Goal: Task Accomplishment & Management: Use online tool/utility

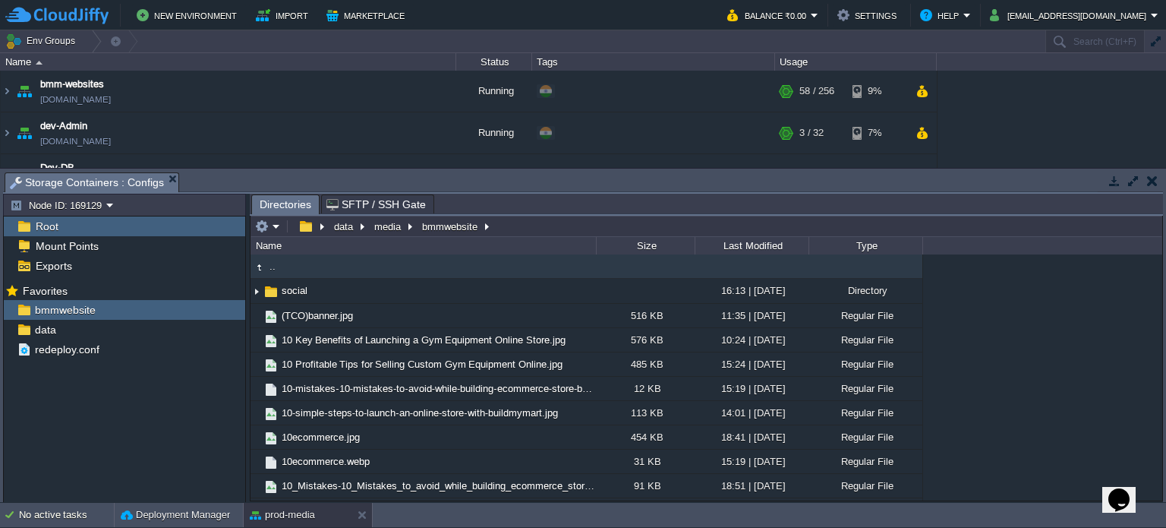
scroll to position [380, 0]
drag, startPoint x: 361, startPoint y: 517, endPoint x: 296, endPoint y: 365, distance: 165.3
click at [362, 515] on button at bounding box center [365, 514] width 15 height 15
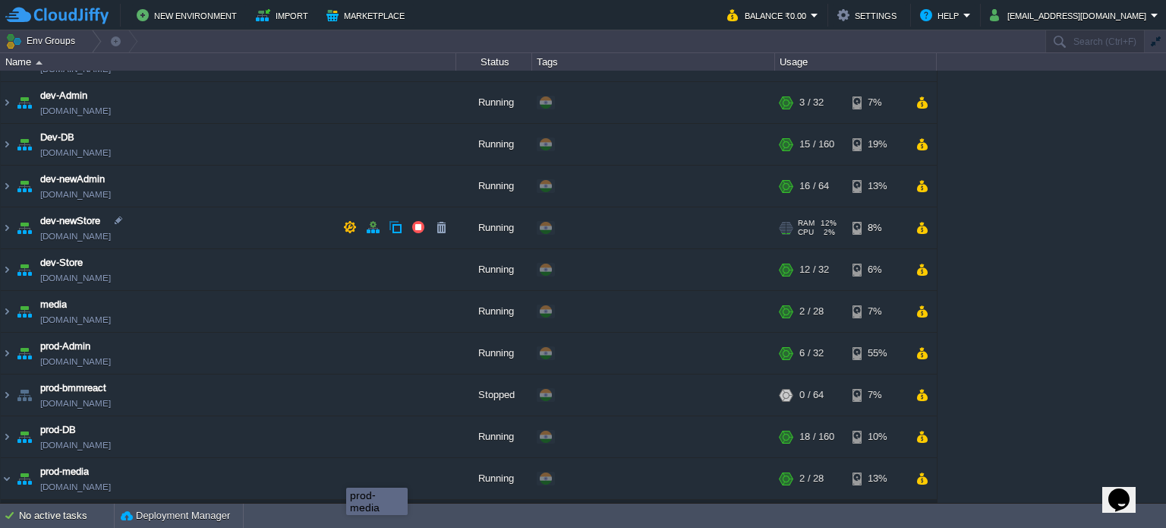
scroll to position [0, 0]
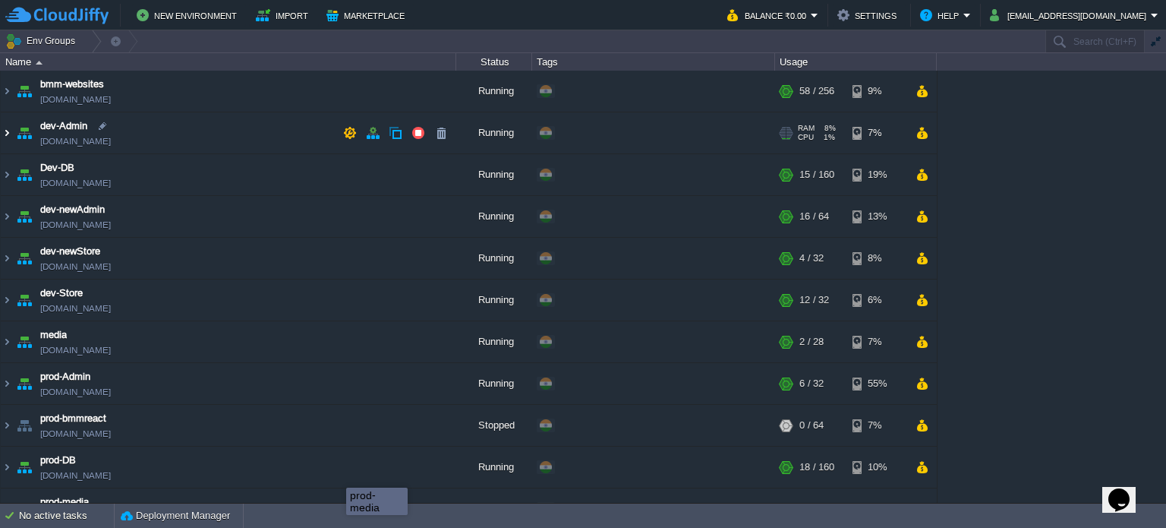
click at [7, 133] on img at bounding box center [7, 132] width 12 height 41
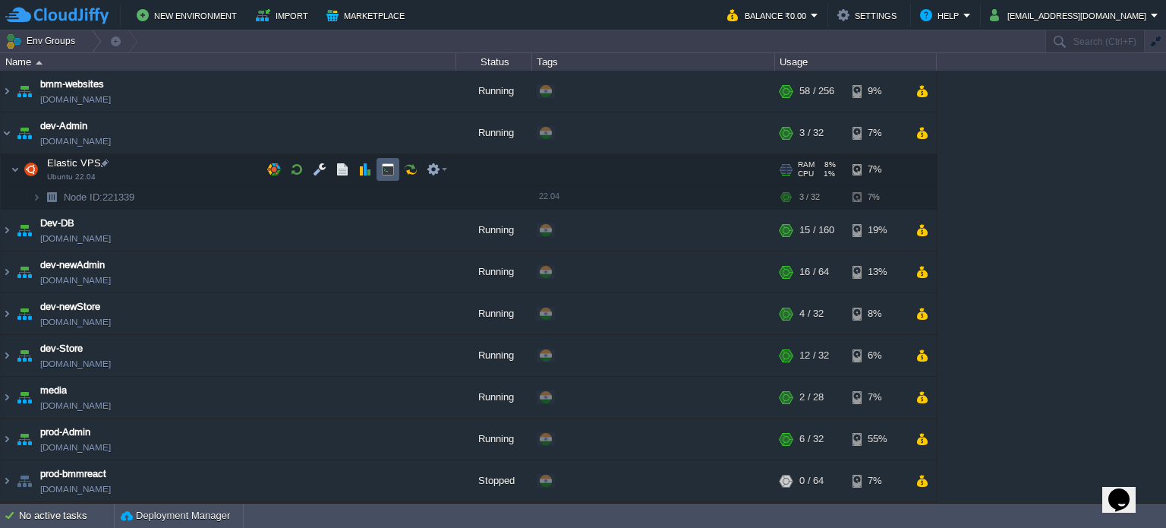
click at [380, 160] on td at bounding box center [388, 169] width 23 height 23
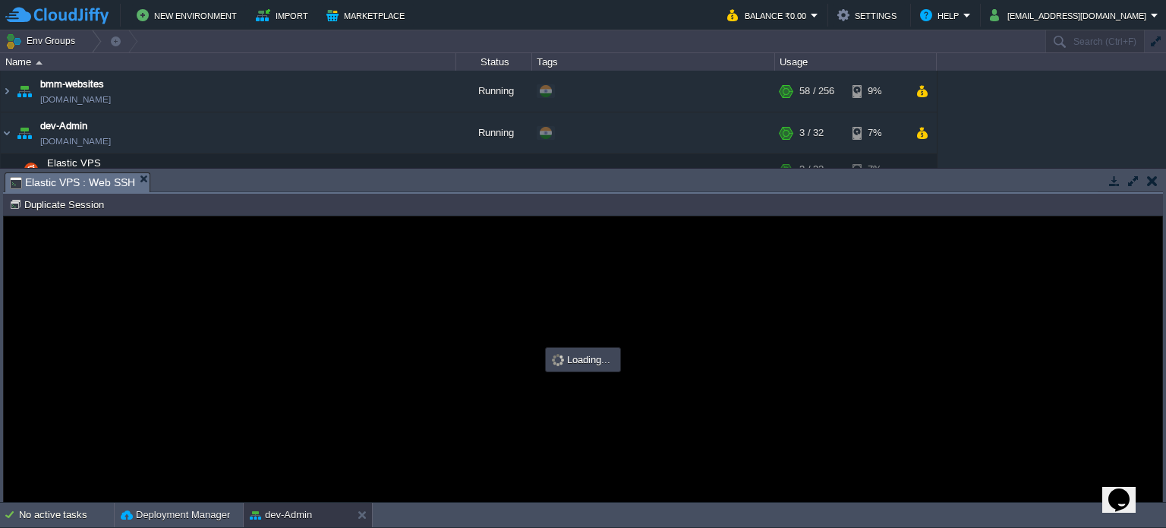
type input "#000000"
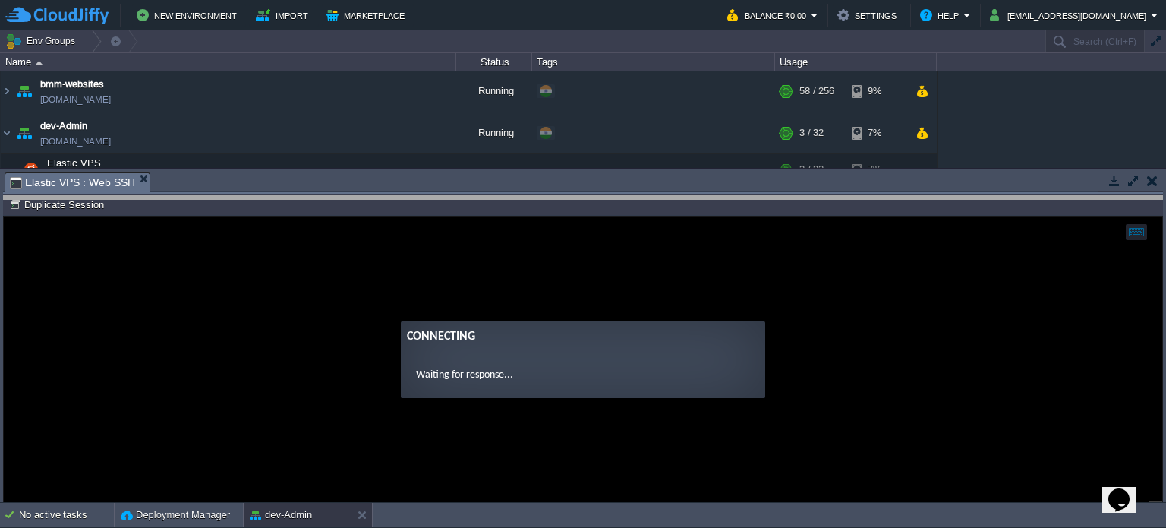
drag, startPoint x: 327, startPoint y: 188, endPoint x: 330, endPoint y: 242, distance: 54.0
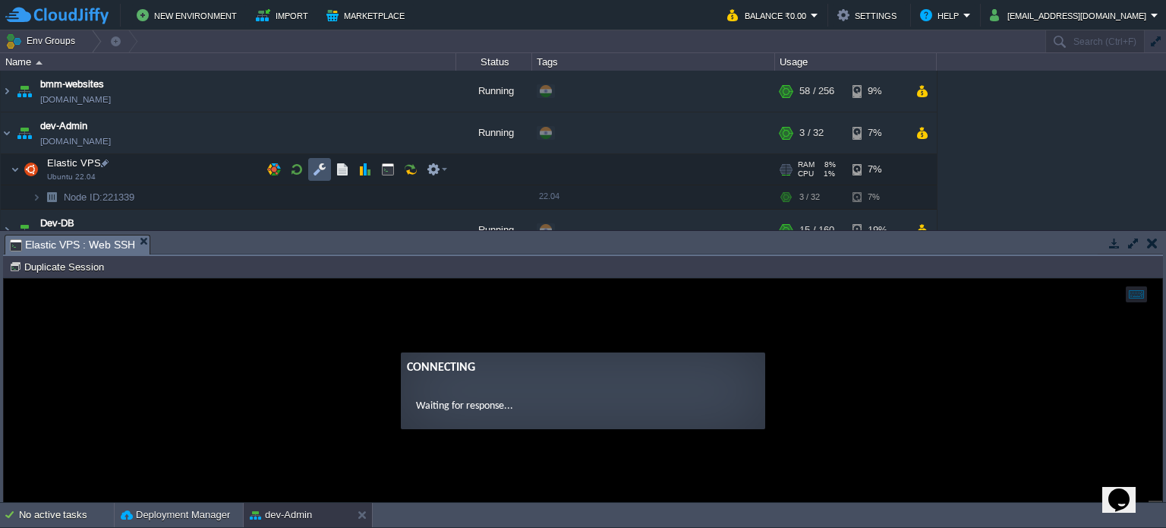
click at [319, 169] on button "button" at bounding box center [320, 170] width 14 height 14
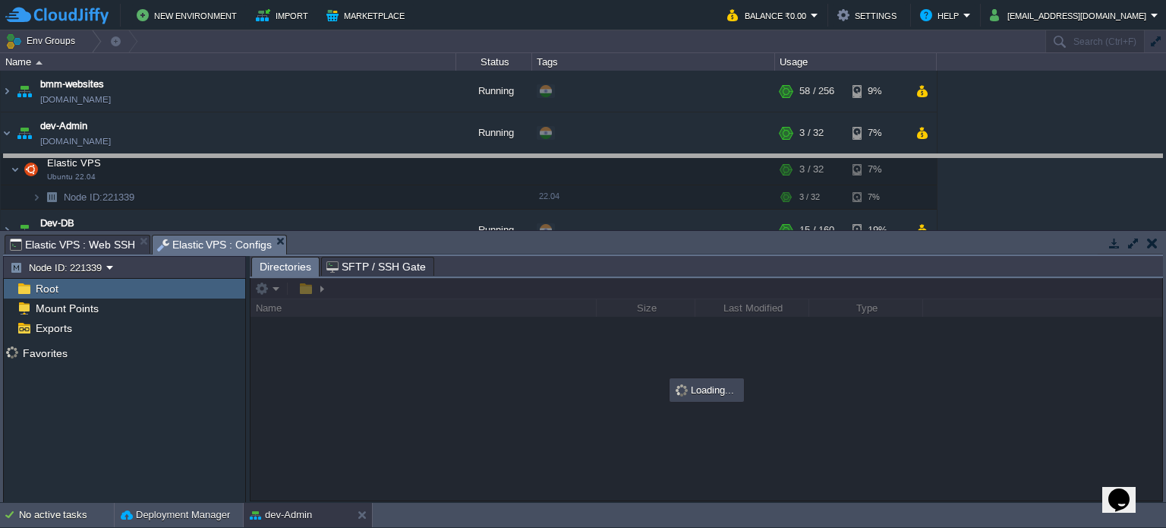
drag, startPoint x: 484, startPoint y: 253, endPoint x: 464, endPoint y: 136, distance: 118.7
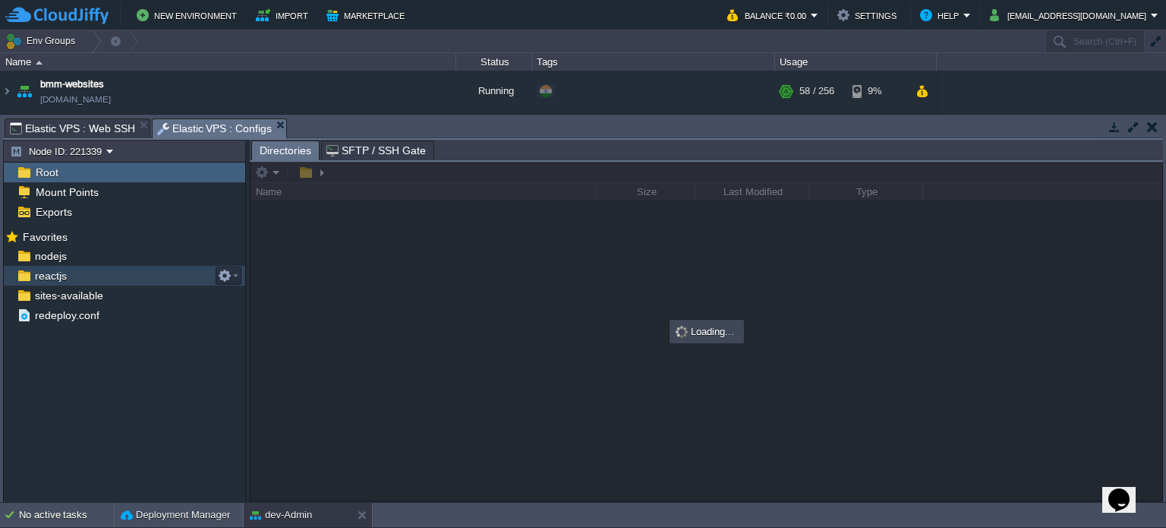
click at [61, 270] on span "reactjs" at bounding box center [50, 276] width 37 height 14
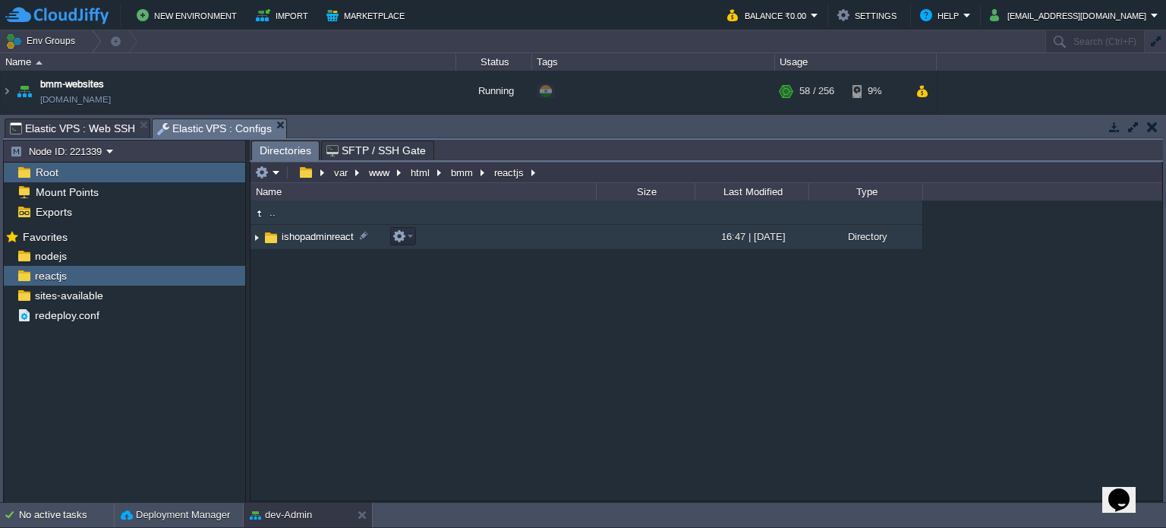
click at [300, 241] on span "ishopadminreact" at bounding box center [317, 236] width 77 height 13
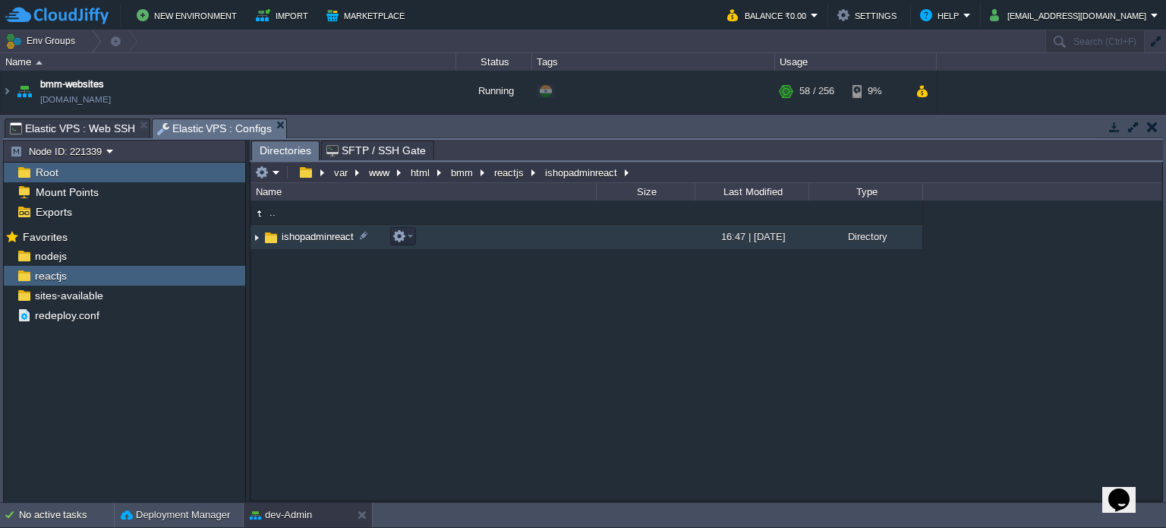
click at [300, 241] on span "ishopadminreact" at bounding box center [317, 236] width 77 height 13
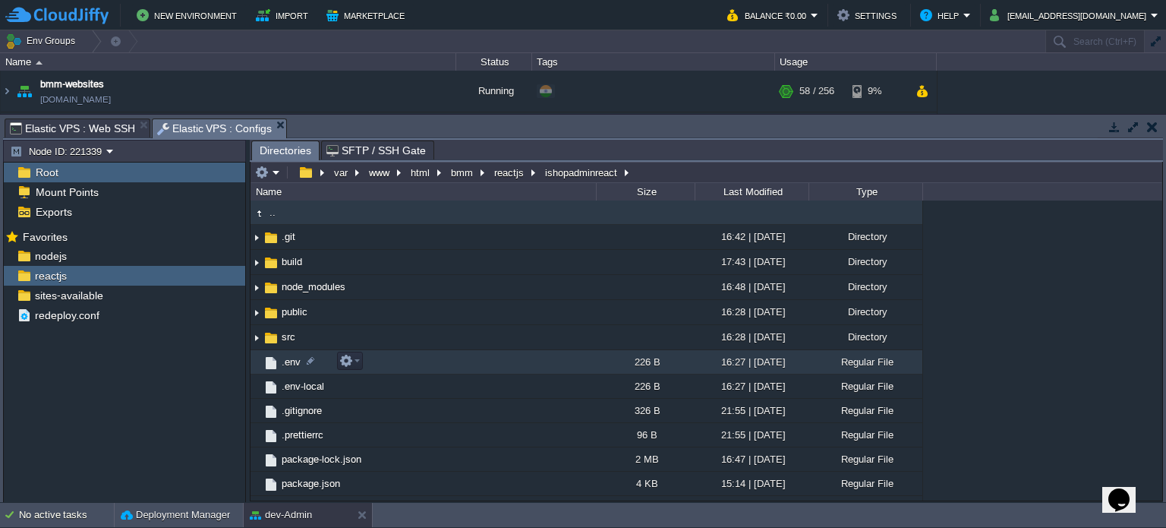
click at [283, 368] on span ".env" at bounding box center [291, 361] width 24 height 13
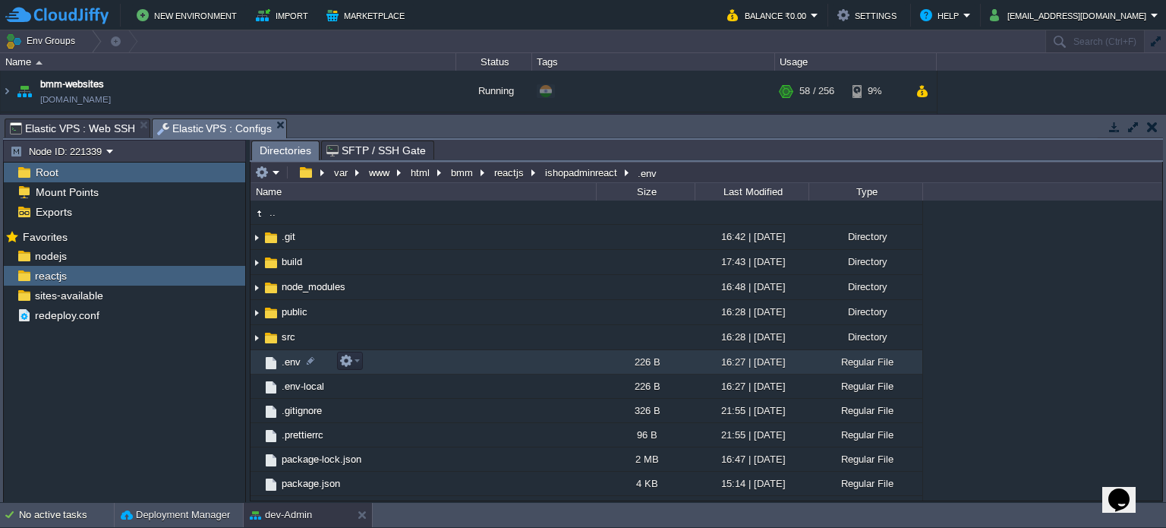
click at [283, 368] on span ".env" at bounding box center [291, 361] width 24 height 13
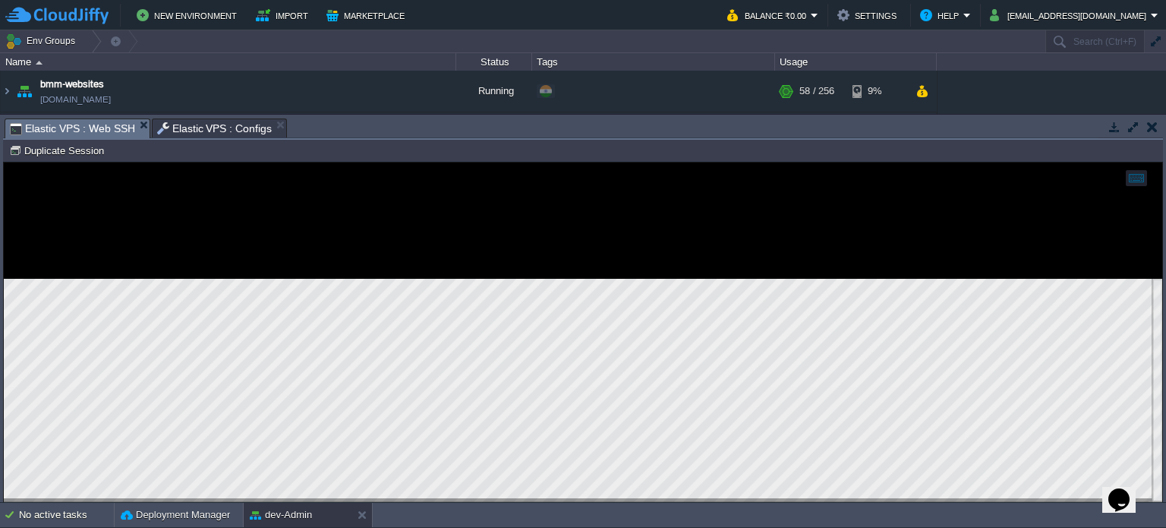
click at [98, 129] on span "Elastic VPS : Web SSH" at bounding box center [72, 128] width 125 height 19
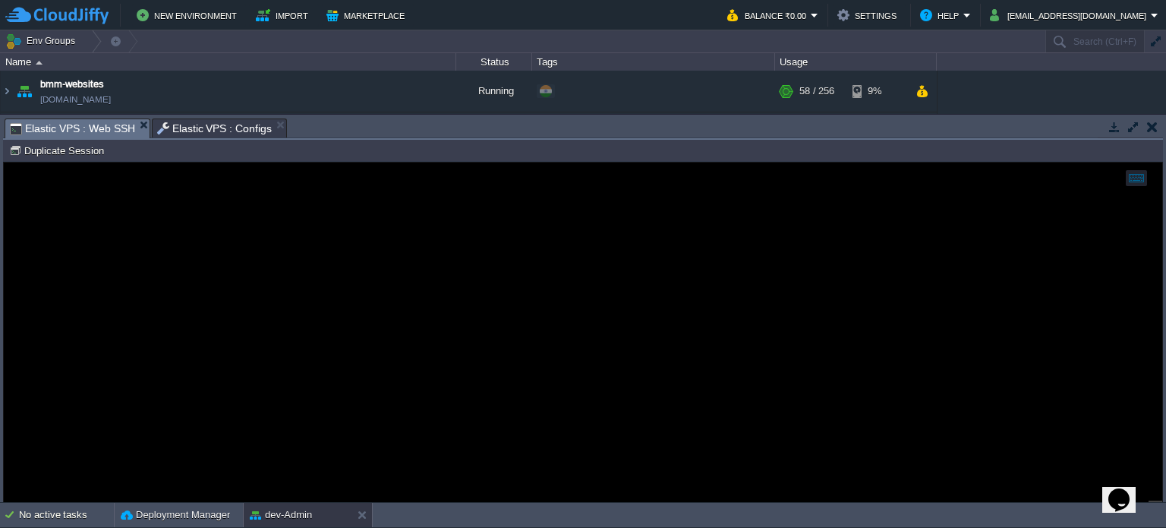
click at [185, 128] on span "Elastic VPS : Configs" at bounding box center [214, 128] width 115 height 18
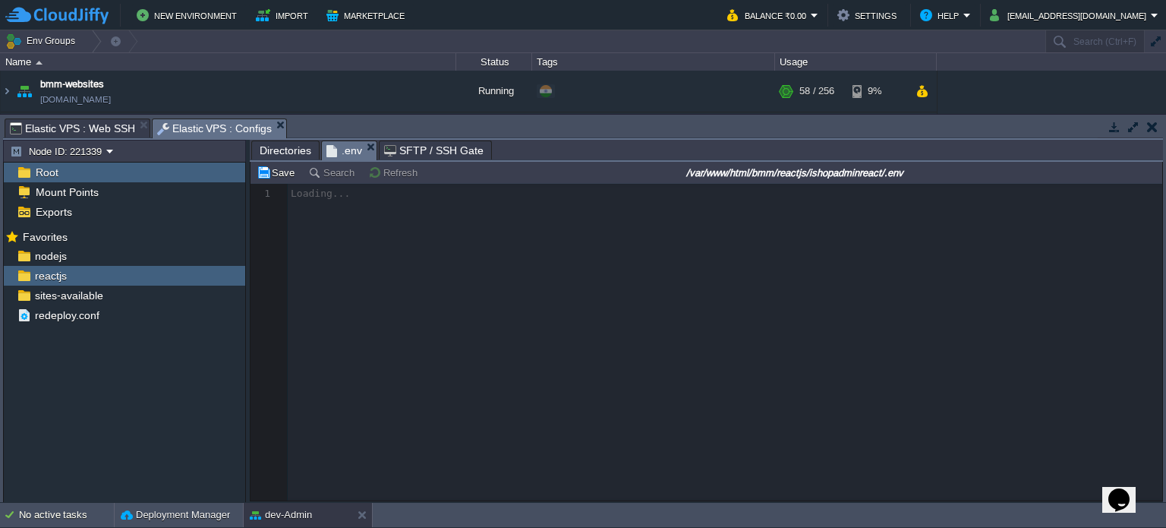
scroll to position [5, 0]
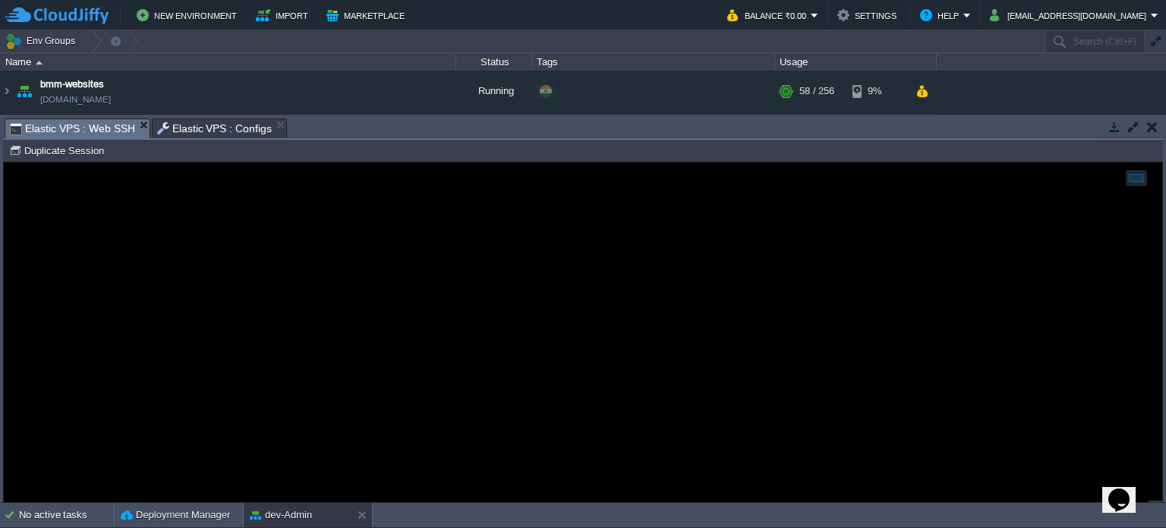
click at [81, 128] on span "Elastic VPS : Web SSH" at bounding box center [72, 128] width 125 height 19
